Goal: Task Accomplishment & Management: Complete application form

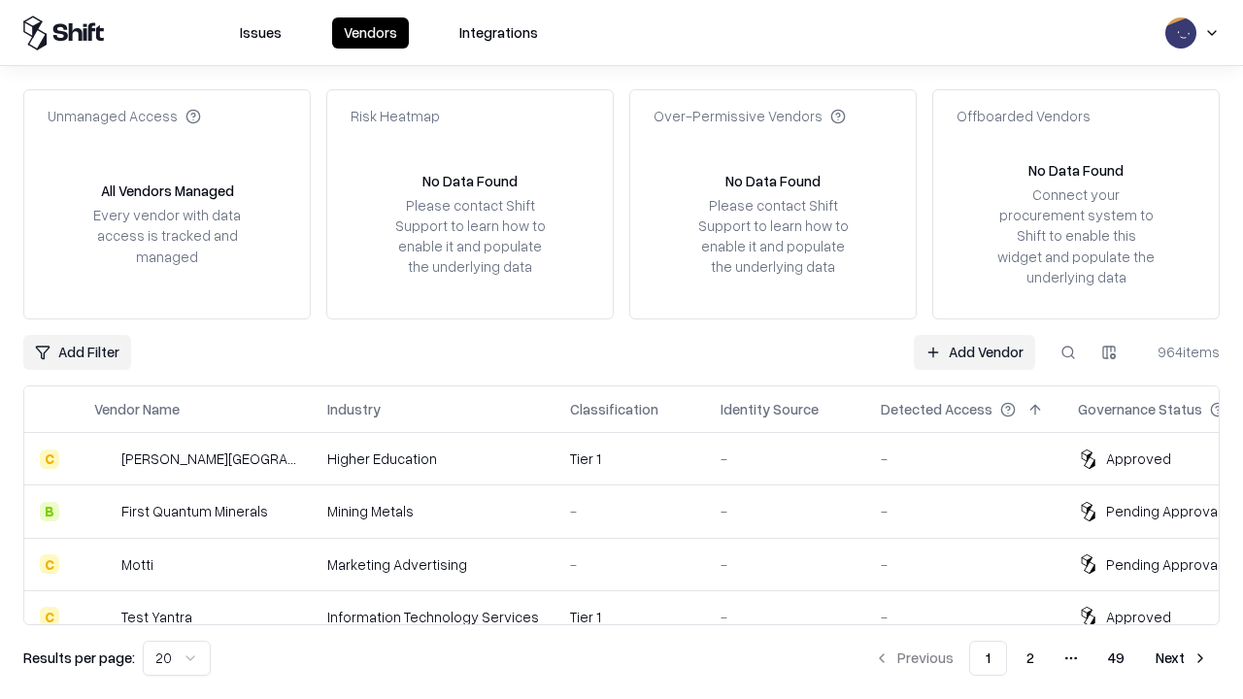
click at [974, 352] on link "Add Vendor" at bounding box center [974, 352] width 121 height 35
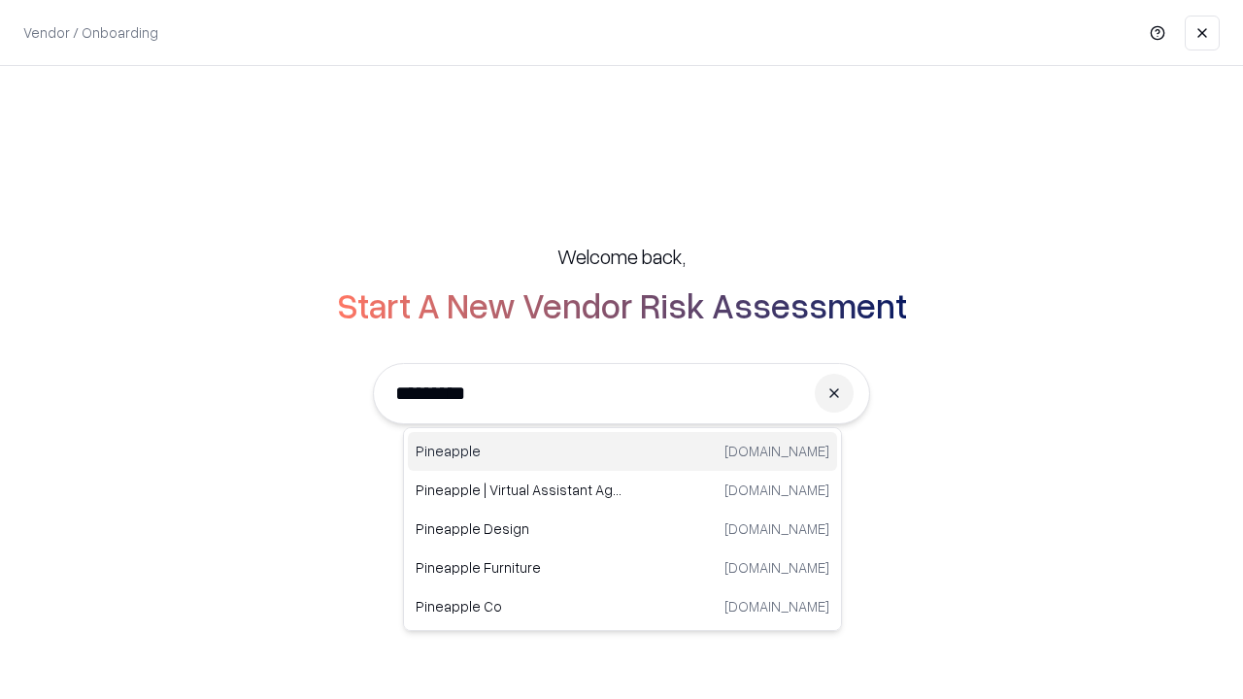
click at [623, 452] on div "Pineapple [DOMAIN_NAME]" at bounding box center [622, 451] width 429 height 39
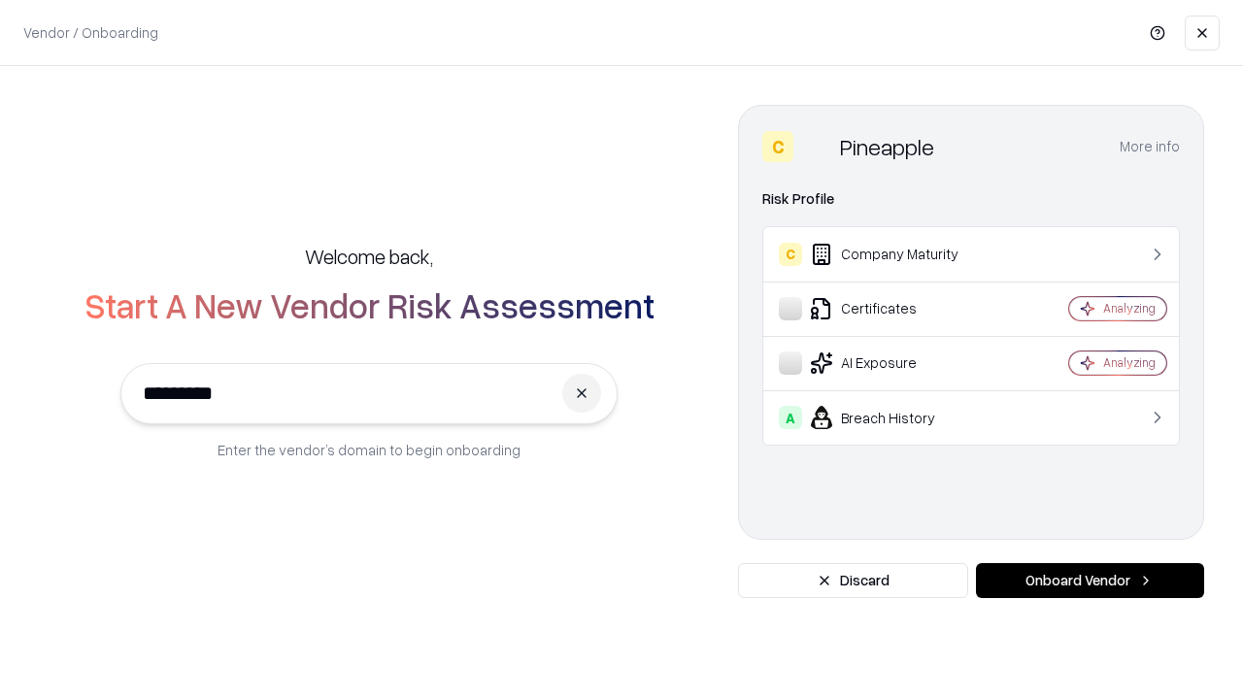
type input "*********"
click at [1090, 581] on button "Onboard Vendor" at bounding box center [1090, 580] width 228 height 35
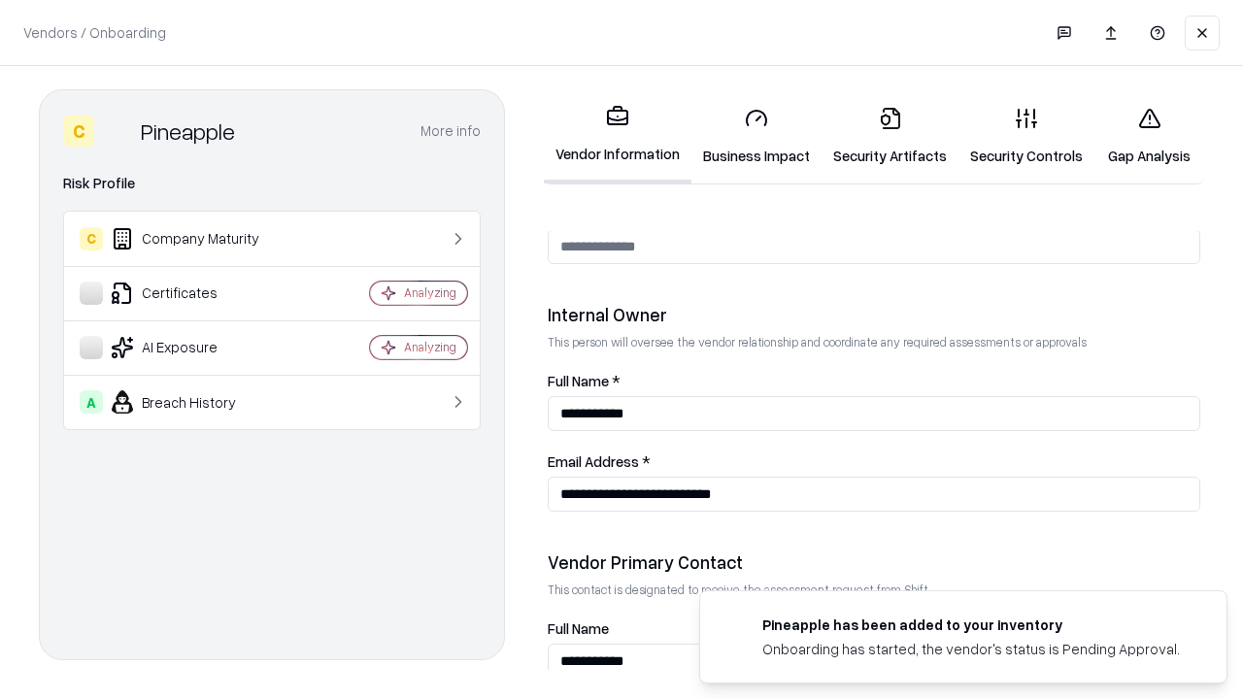
scroll to position [1006, 0]
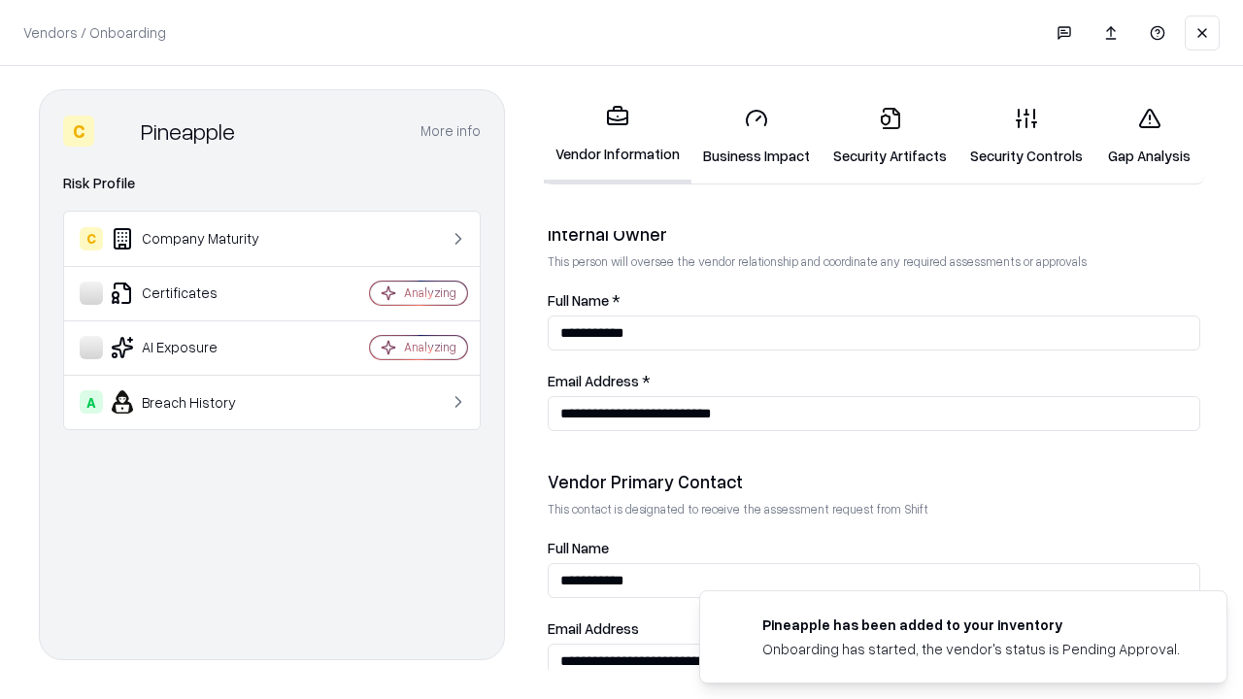
click at [757, 136] on link "Business Impact" at bounding box center [757, 136] width 130 height 90
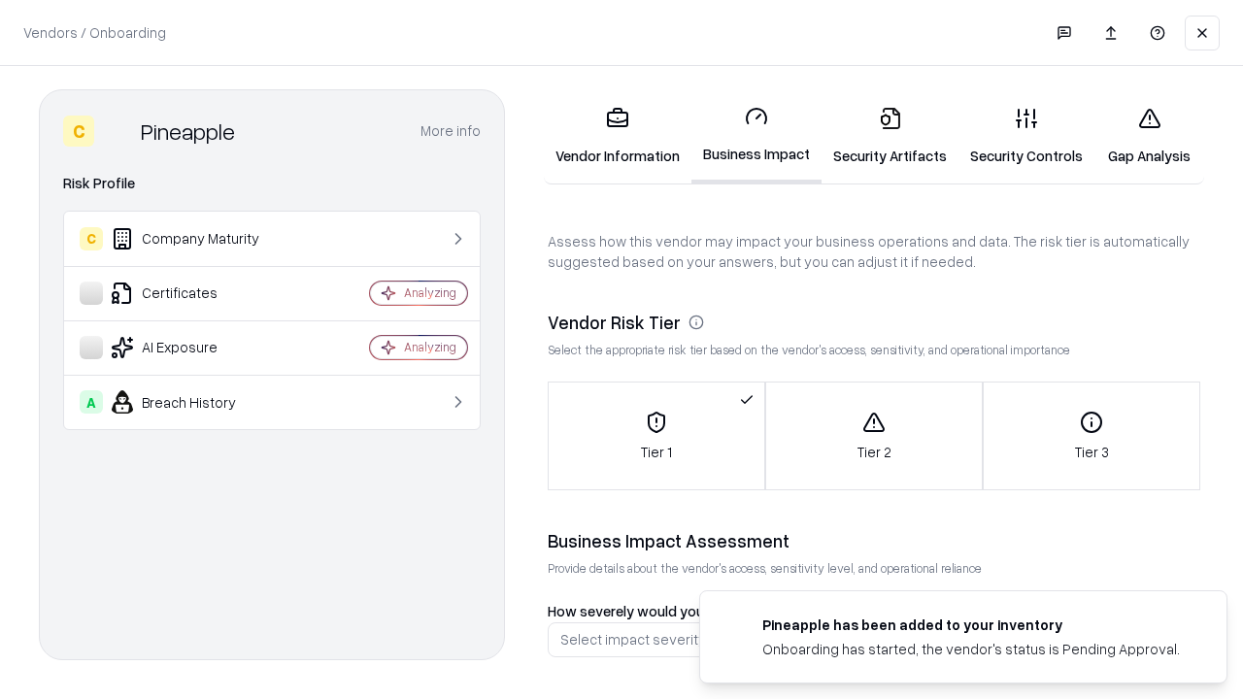
click at [1149, 136] on link "Gap Analysis" at bounding box center [1150, 136] width 110 height 90
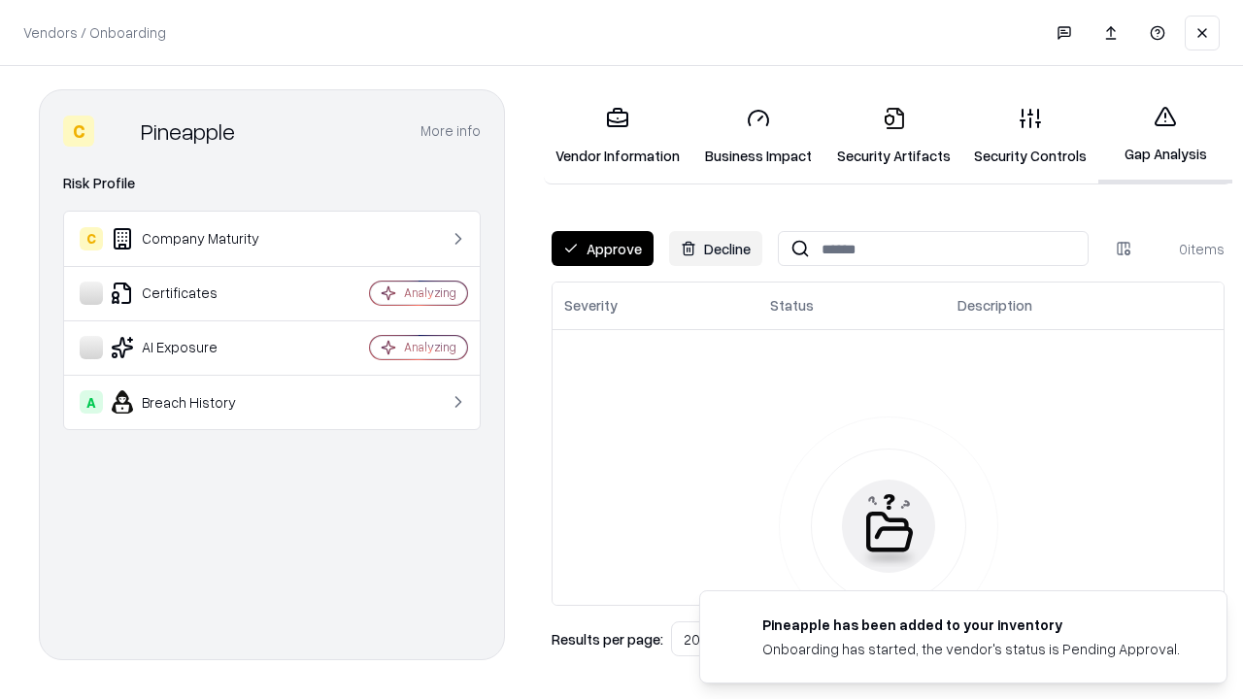
click at [602, 249] on button "Approve" at bounding box center [603, 248] width 102 height 35
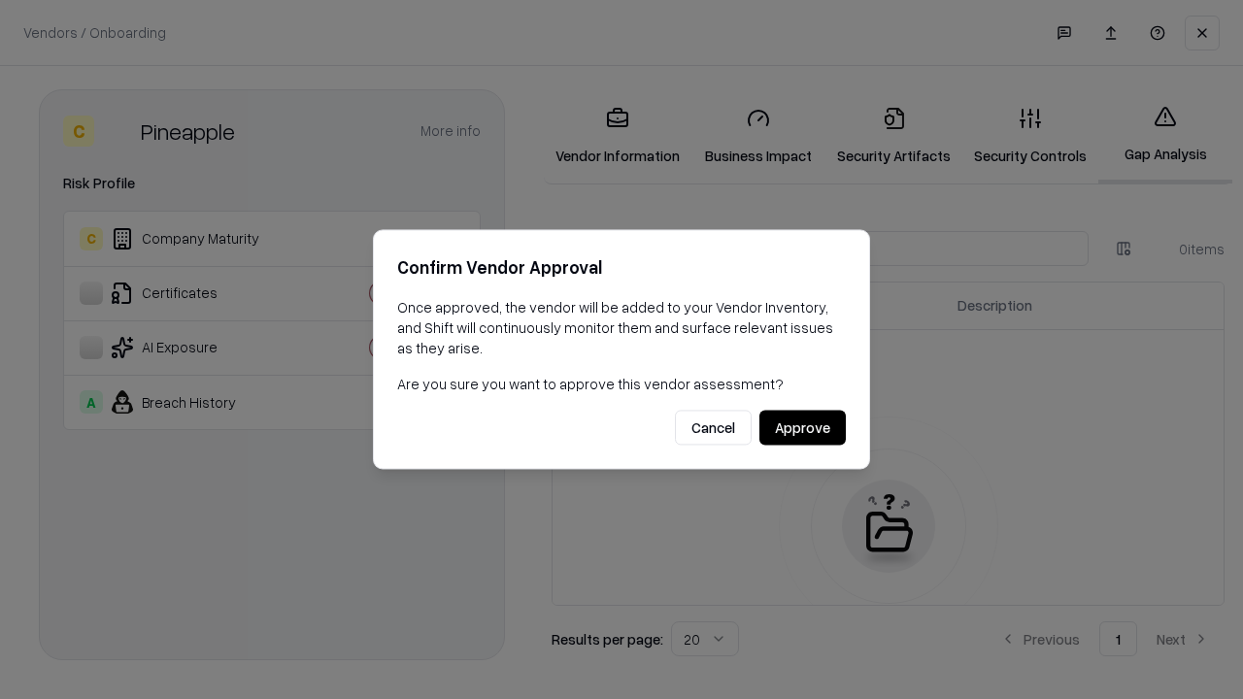
click at [802, 427] on button "Approve" at bounding box center [802, 428] width 86 height 35
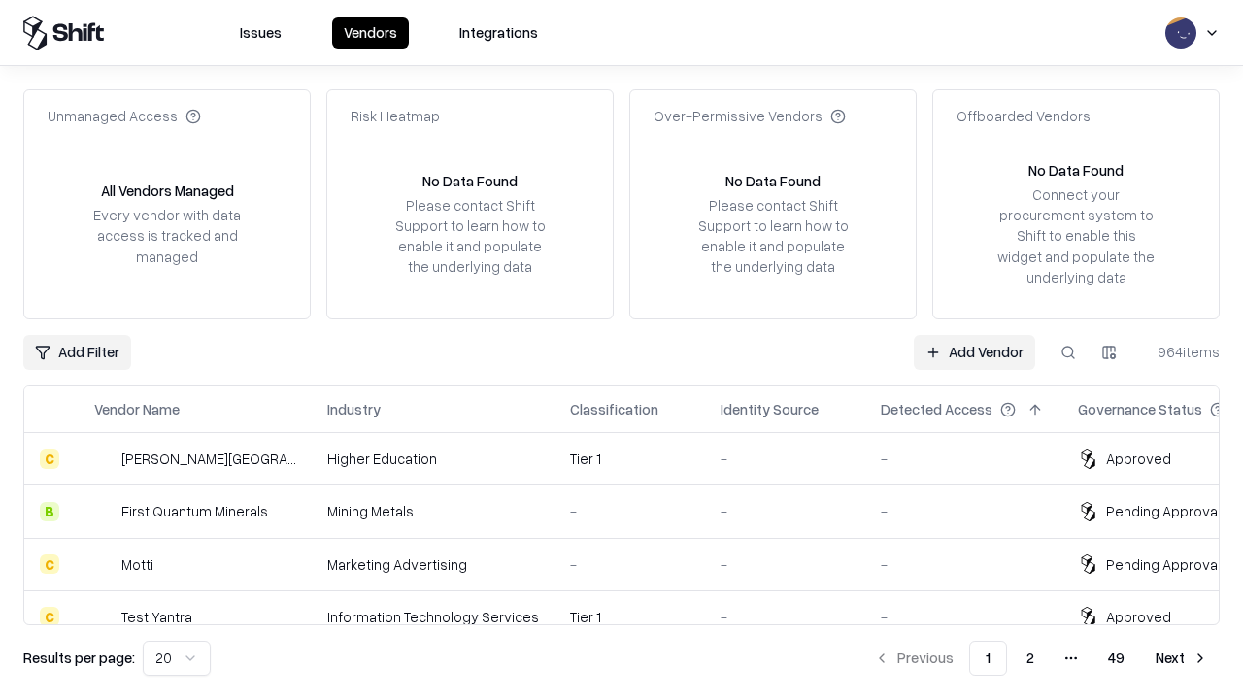
type input "*********"
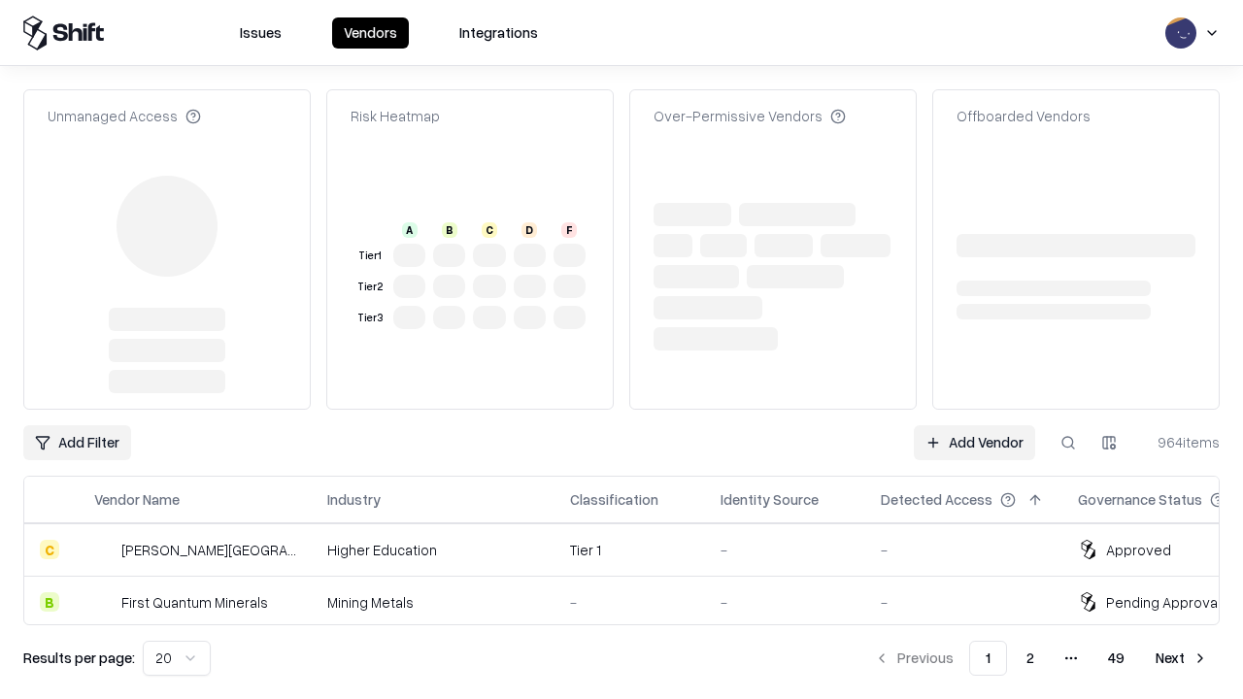
click at [974, 425] on link "Add Vendor" at bounding box center [974, 442] width 121 height 35
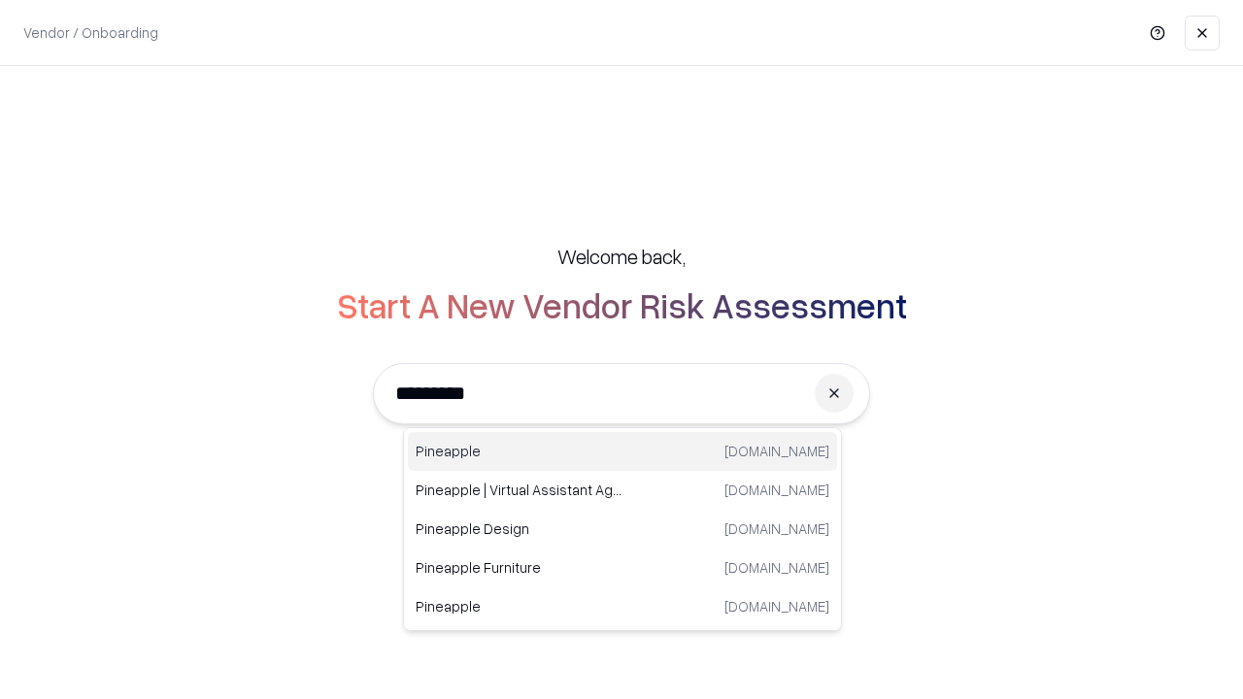
click at [623, 452] on div "Pineapple [DOMAIN_NAME]" at bounding box center [622, 451] width 429 height 39
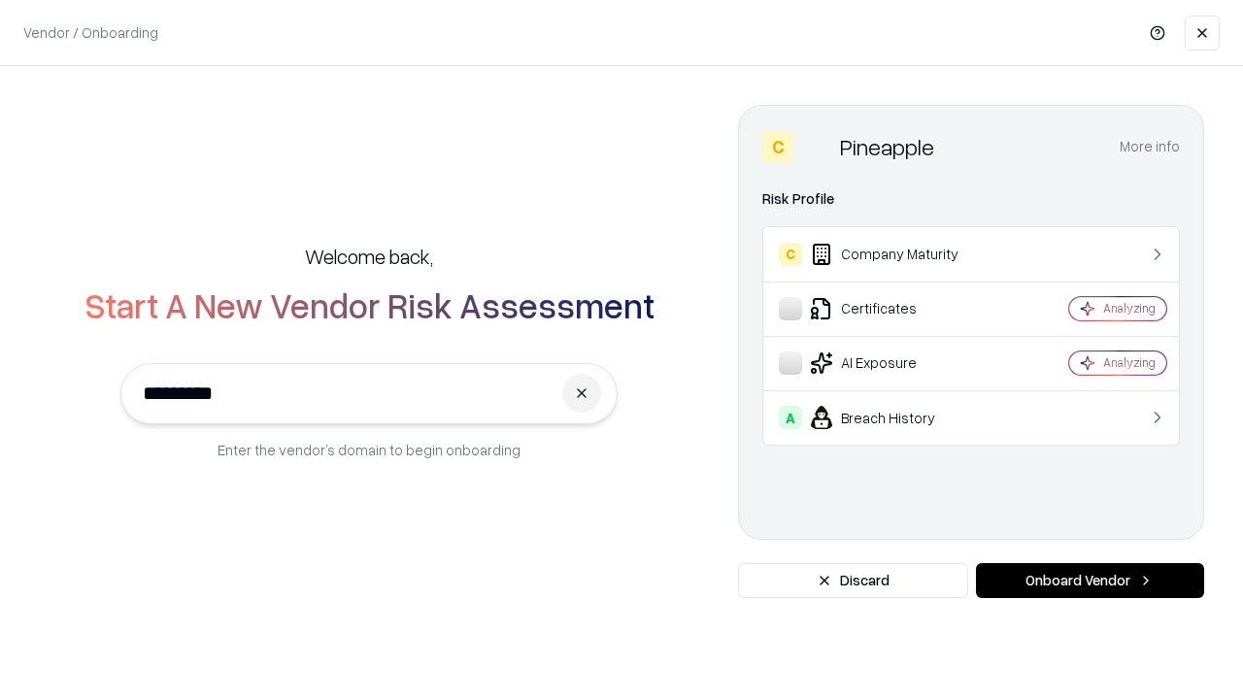
type input "*********"
click at [1090, 581] on button "Onboard Vendor" at bounding box center [1090, 580] width 228 height 35
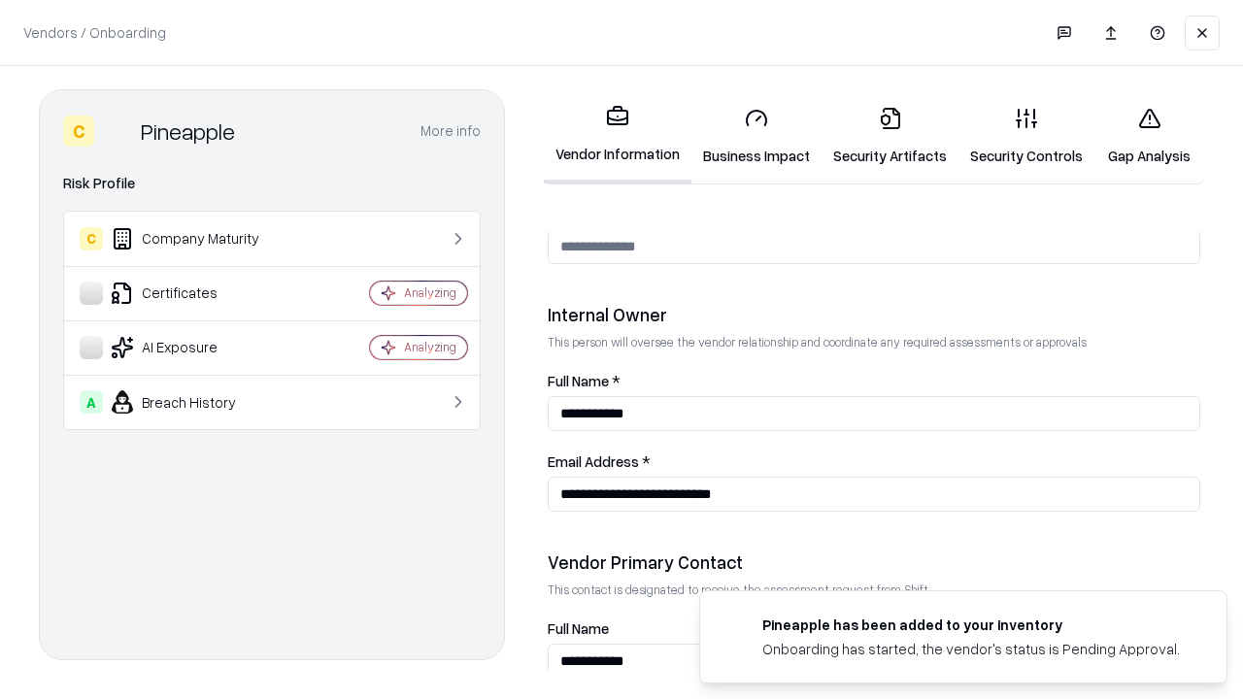
scroll to position [1006, 0]
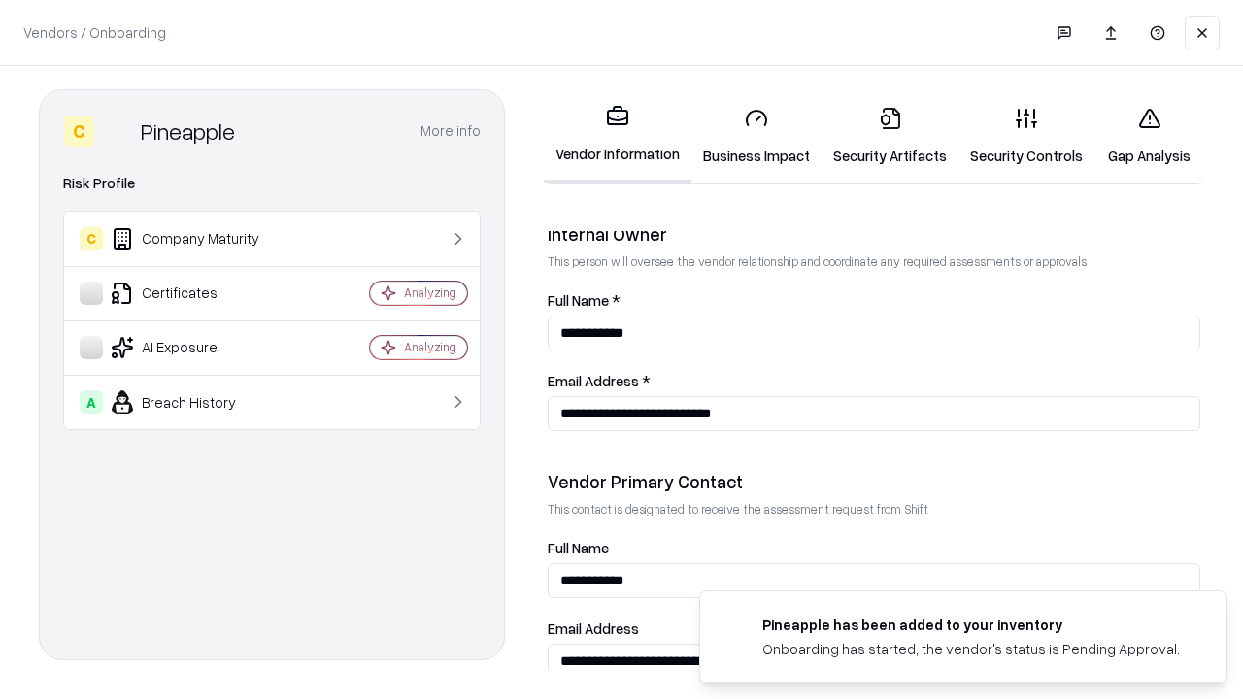
click at [1149, 136] on link "Gap Analysis" at bounding box center [1150, 136] width 110 height 90
